Goal: Transaction & Acquisition: Book appointment/travel/reservation

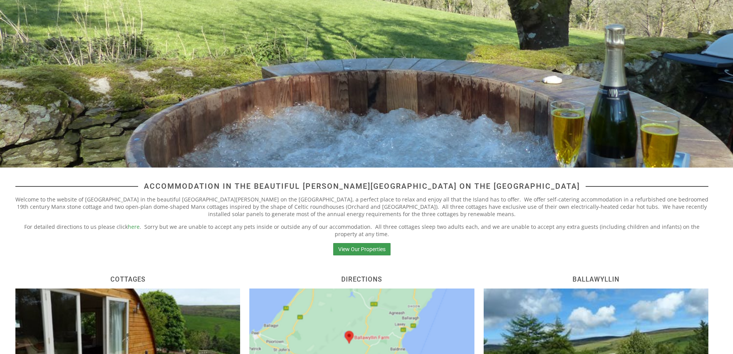
scroll to position [77, 0]
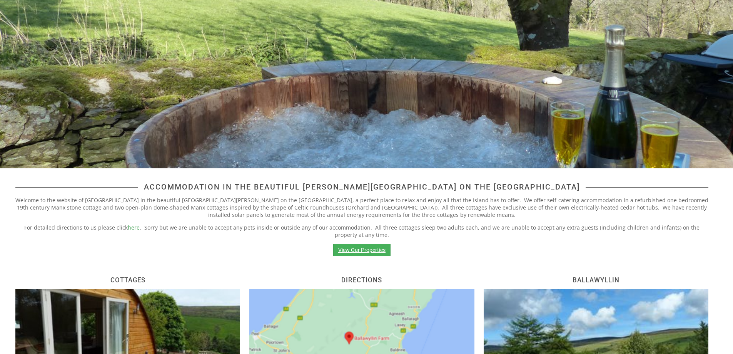
click at [350, 252] on link "View Our Properties" at bounding box center [361, 250] width 57 height 12
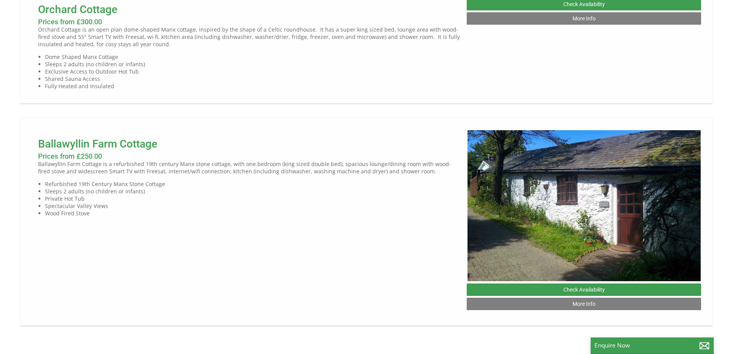
scroll to position [616, 0]
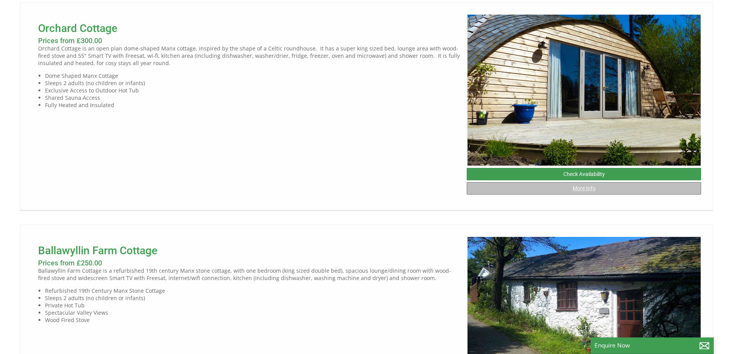
click at [577, 194] on link "More Info" at bounding box center [584, 188] width 234 height 12
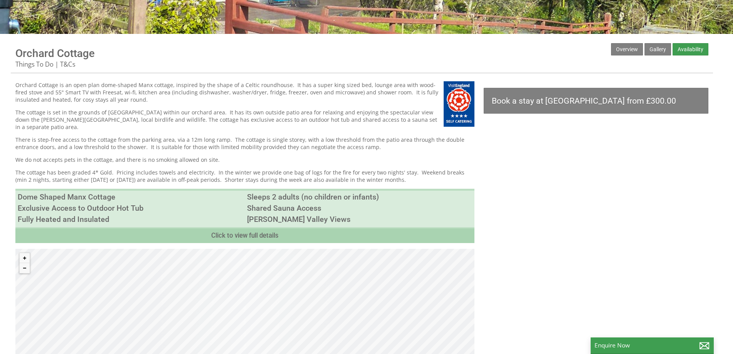
scroll to position [77, 0]
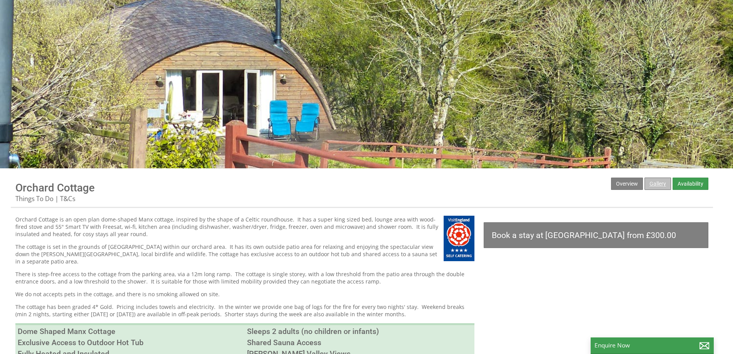
click at [666, 186] on link "Gallery" at bounding box center [658, 183] width 27 height 12
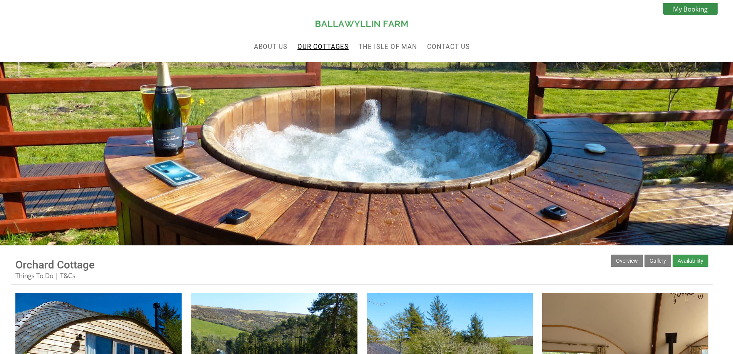
click at [331, 49] on link "Our Cottages" at bounding box center [323, 47] width 51 height 8
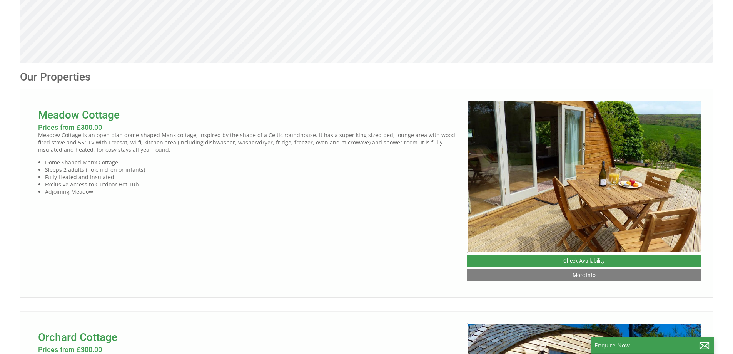
scroll to position [308, 0]
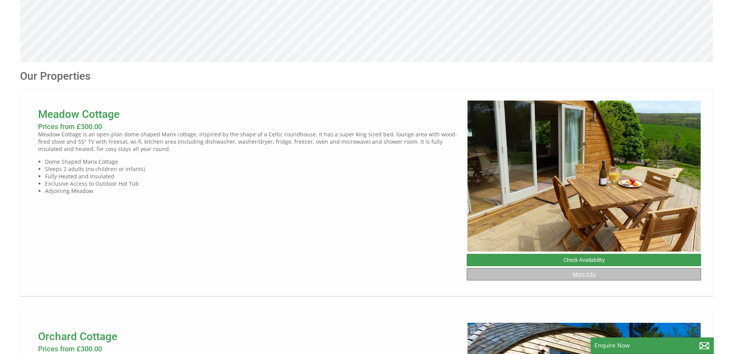
click at [594, 280] on link "More Info" at bounding box center [584, 274] width 234 height 12
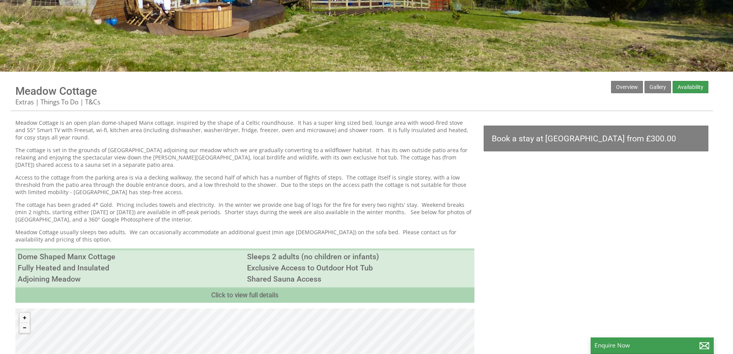
scroll to position [192, 0]
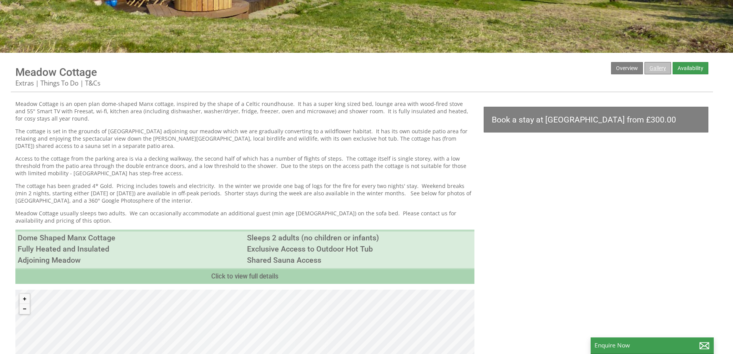
click at [658, 71] on link "Gallery" at bounding box center [658, 68] width 27 height 12
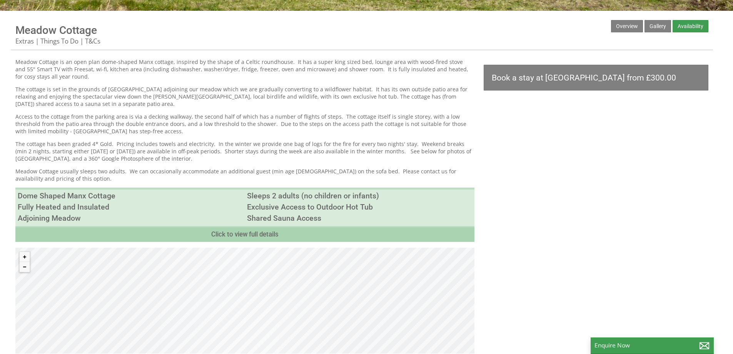
scroll to position [192, 0]
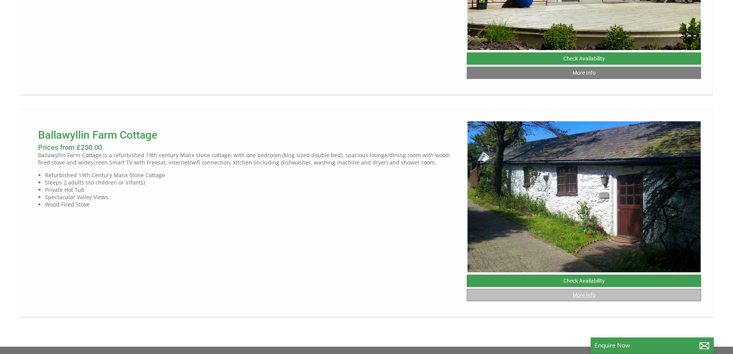
click at [589, 301] on link "More Info" at bounding box center [584, 295] width 234 height 12
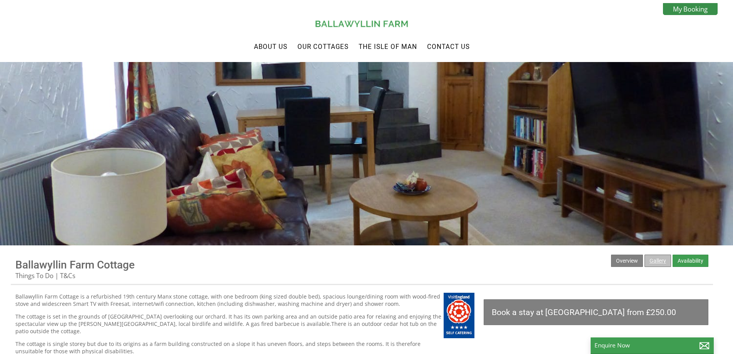
click at [664, 262] on link "Gallery" at bounding box center [658, 260] width 27 height 12
